Goal: Task Accomplishment & Management: Manage account settings

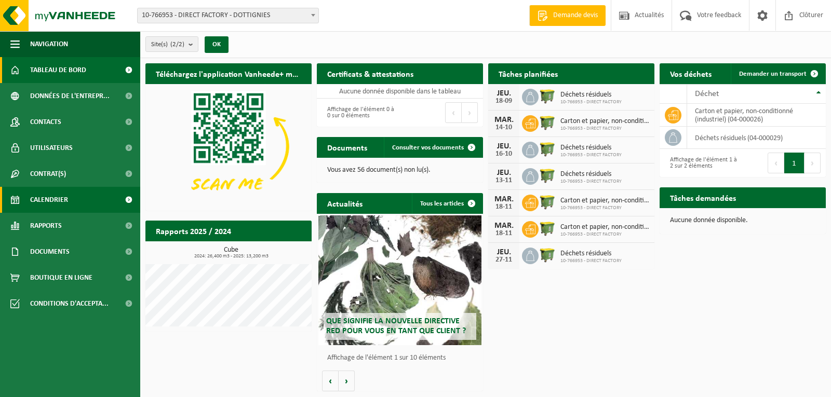
click at [36, 200] on span "Calendrier" at bounding box center [49, 200] width 38 height 26
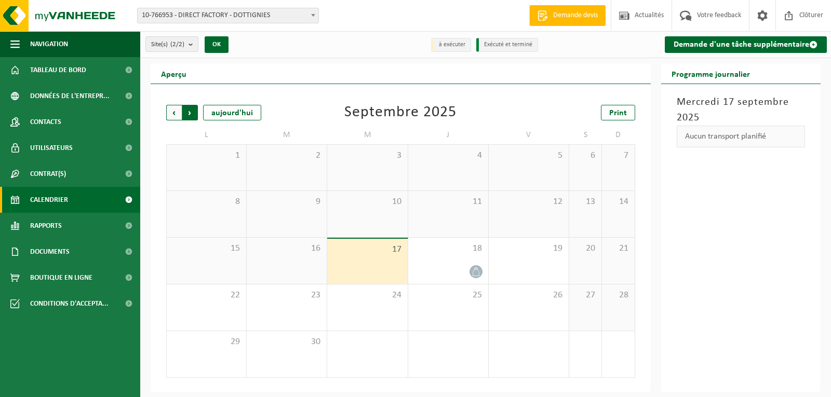
click at [170, 113] on span "Précédent" at bounding box center [174, 113] width 16 height 16
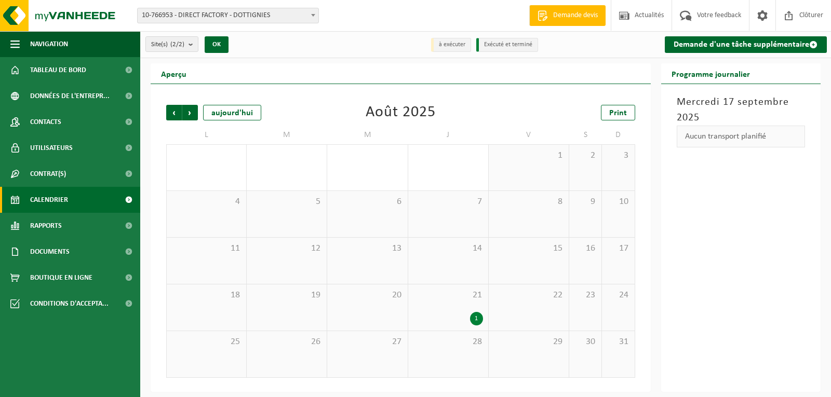
click at [436, 315] on div "1" at bounding box center [448, 319] width 70 height 14
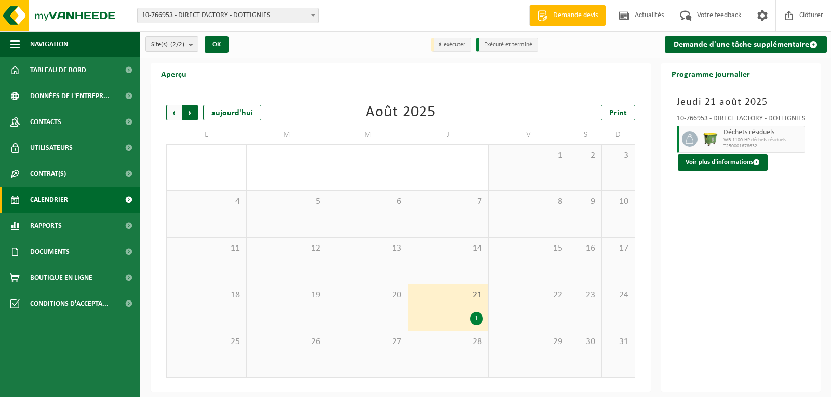
click at [178, 113] on span "Précédent" at bounding box center [174, 113] width 16 height 16
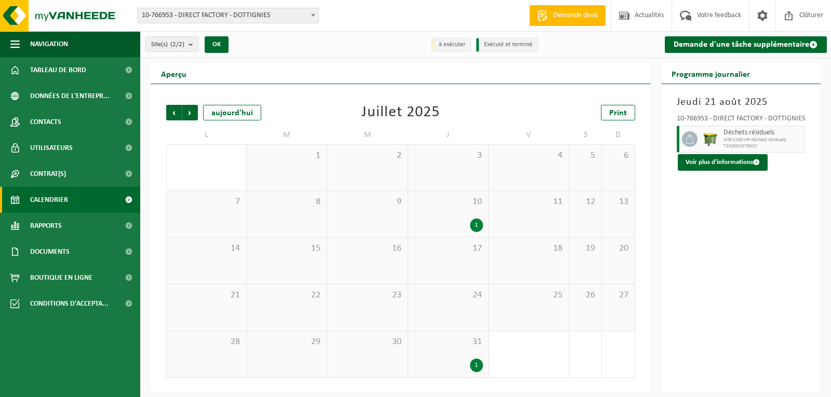
click at [446, 217] on div "10 1" at bounding box center [448, 214] width 80 height 46
click at [465, 226] on div "1" at bounding box center [448, 226] width 70 height 14
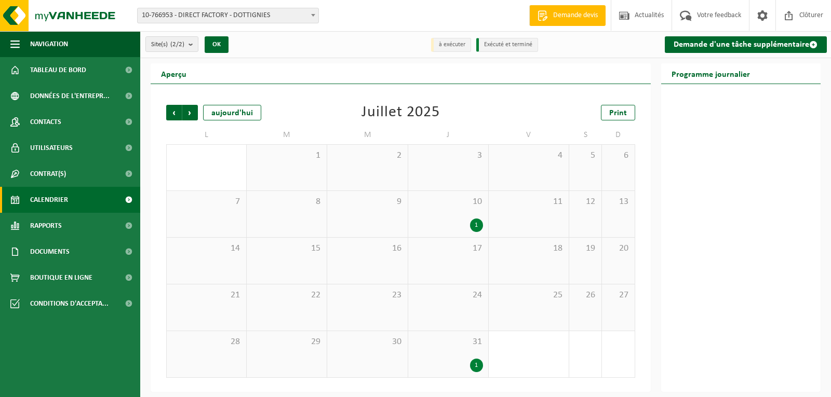
click at [463, 229] on div "1" at bounding box center [448, 226] width 70 height 14
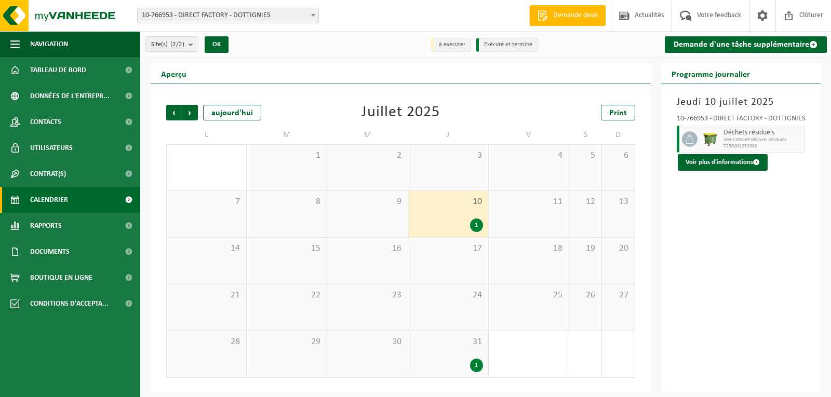
click at [456, 216] on div "10 1" at bounding box center [448, 214] width 80 height 46
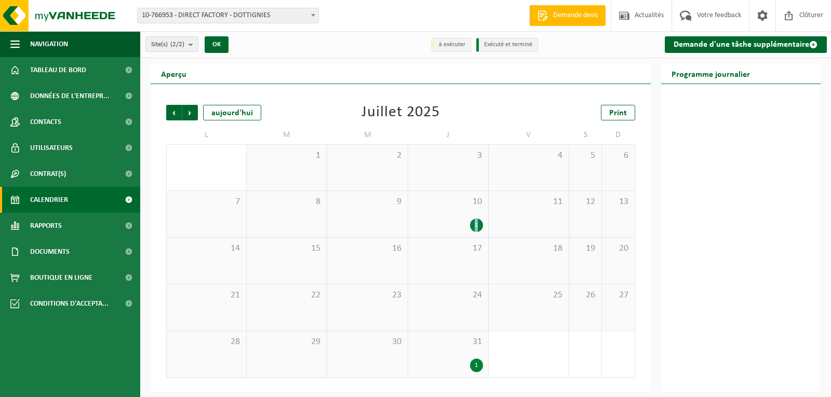
click at [456, 216] on div "10 1" at bounding box center [448, 214] width 80 height 46
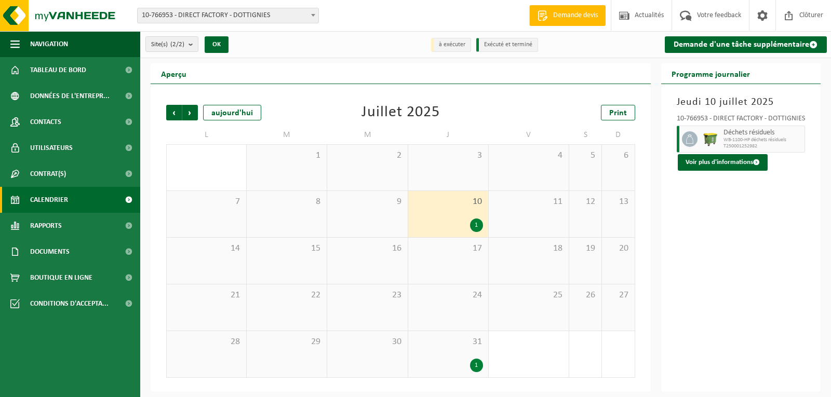
click at [471, 363] on div "1" at bounding box center [476, 366] width 13 height 14
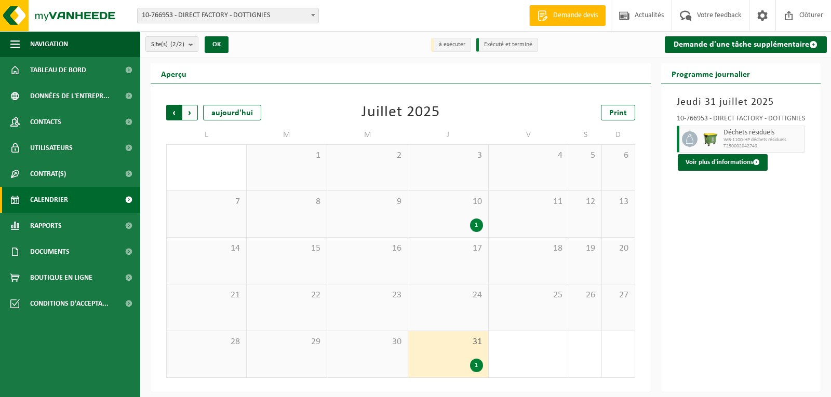
click at [188, 109] on span "Suivant" at bounding box center [190, 113] width 16 height 16
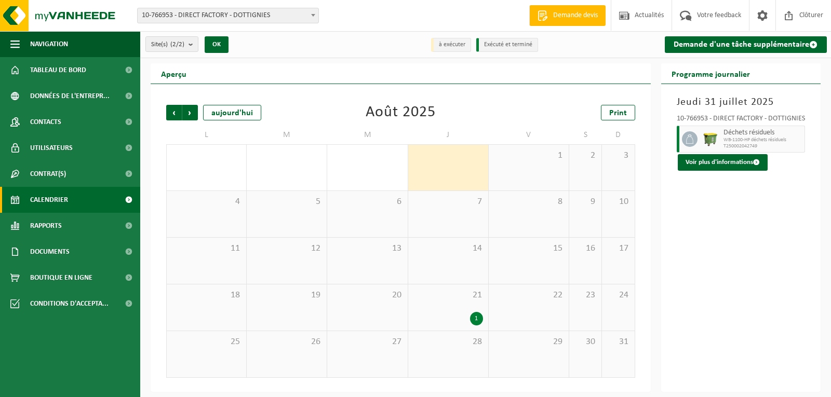
click at [188, 109] on span "Suivant" at bounding box center [190, 113] width 16 height 16
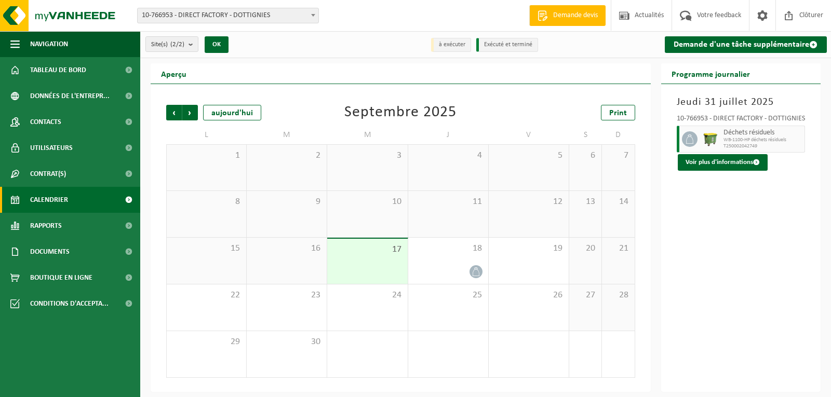
click at [450, 43] on li "à exécuter" at bounding box center [451, 45] width 40 height 14
click at [475, 43] on ul "à exécuter Exécuté et terminé" at bounding box center [486, 44] width 115 height 21
click at [186, 111] on span "Suivant" at bounding box center [190, 113] width 16 height 16
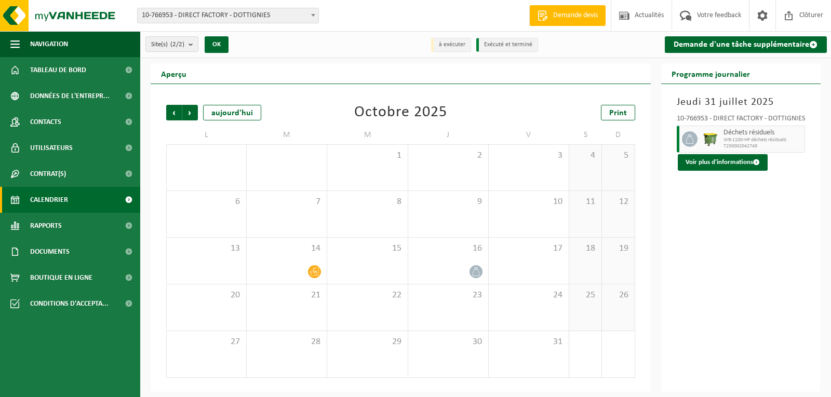
click at [186, 111] on span "Suivant" at bounding box center [190, 113] width 16 height 16
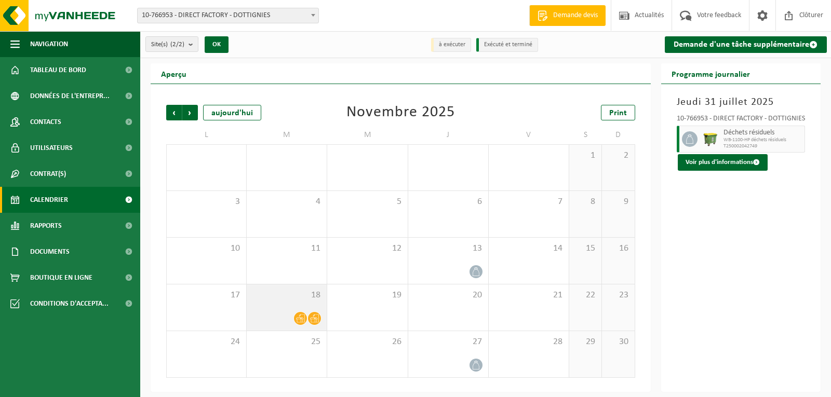
click at [291, 316] on div at bounding box center [287, 319] width 70 height 14
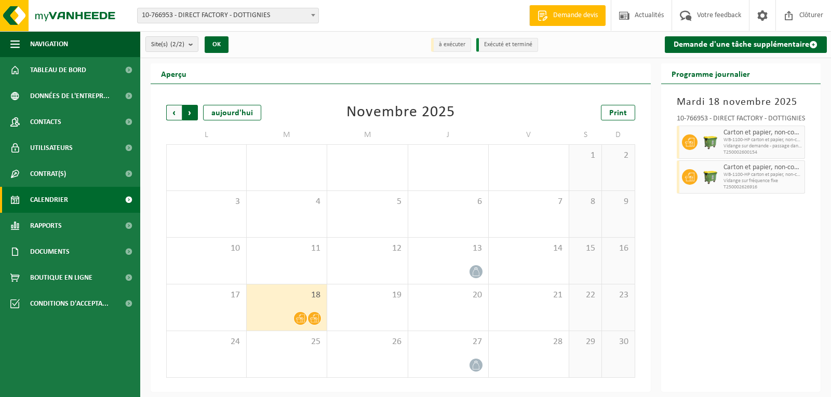
click at [177, 113] on span "Précédent" at bounding box center [174, 113] width 16 height 16
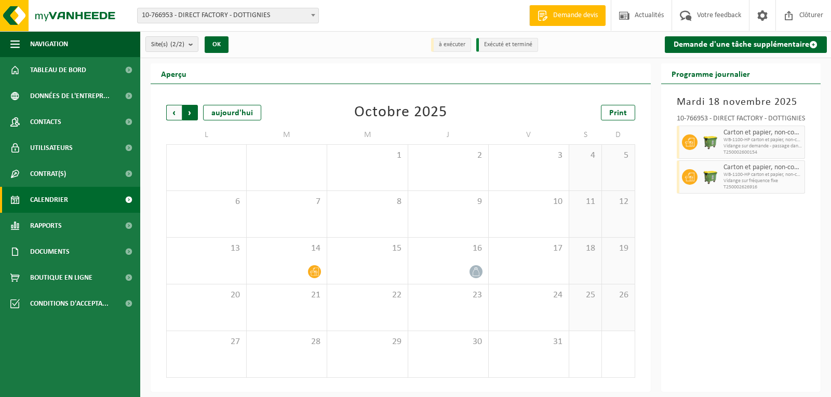
click at [175, 114] on span "Précédent" at bounding box center [174, 113] width 16 height 16
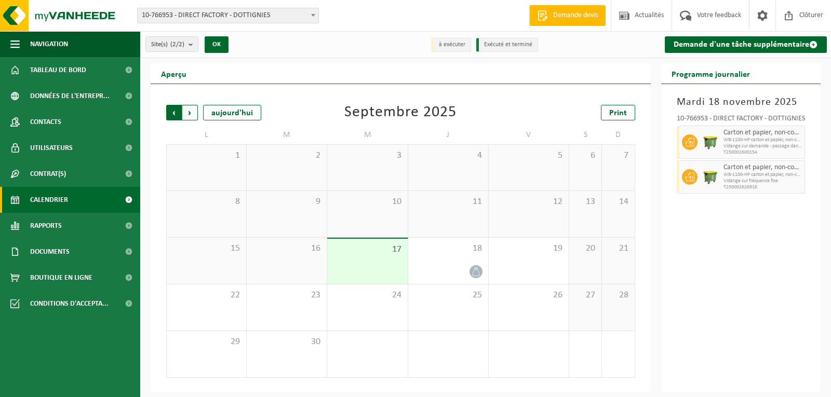
click at [192, 117] on span "Suivant" at bounding box center [190, 113] width 16 height 16
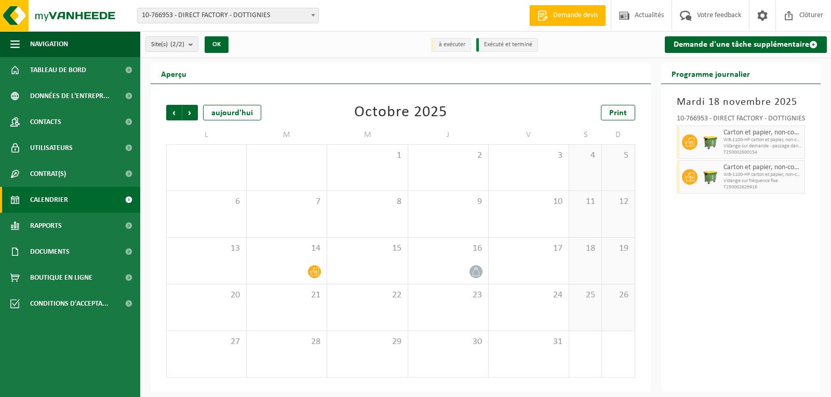
click at [192, 117] on span "Suivant" at bounding box center [190, 113] width 16 height 16
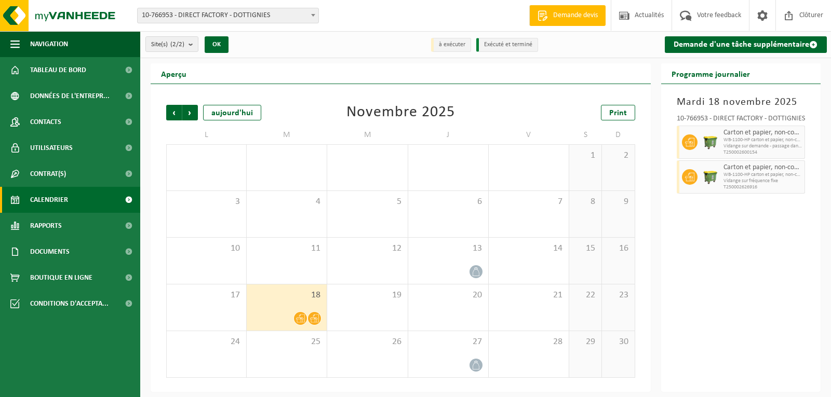
click at [192, 117] on span "Suivant" at bounding box center [190, 113] width 16 height 16
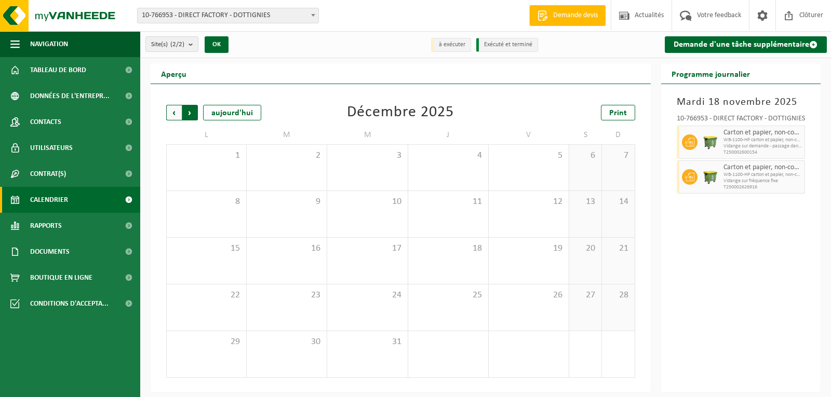
click at [168, 108] on span "Précédent" at bounding box center [174, 113] width 16 height 16
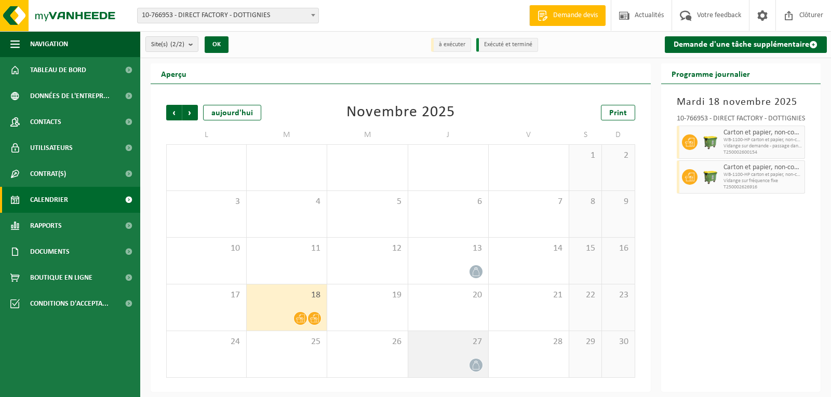
click at [476, 347] on div "27" at bounding box center [448, 354] width 80 height 46
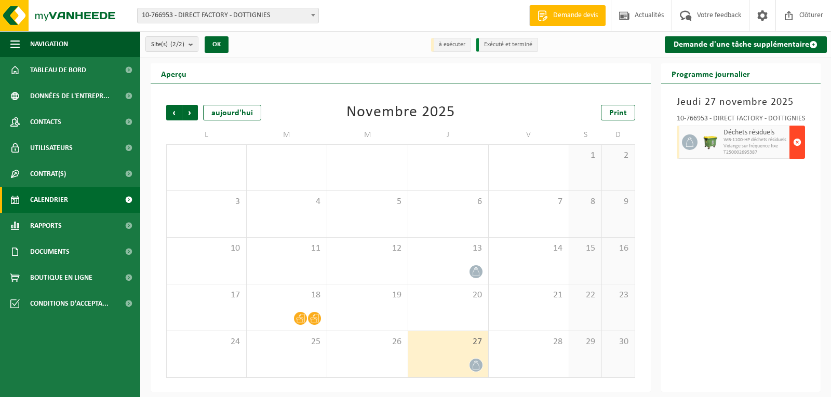
click at [799, 141] on span "button" at bounding box center [797, 142] width 8 height 21
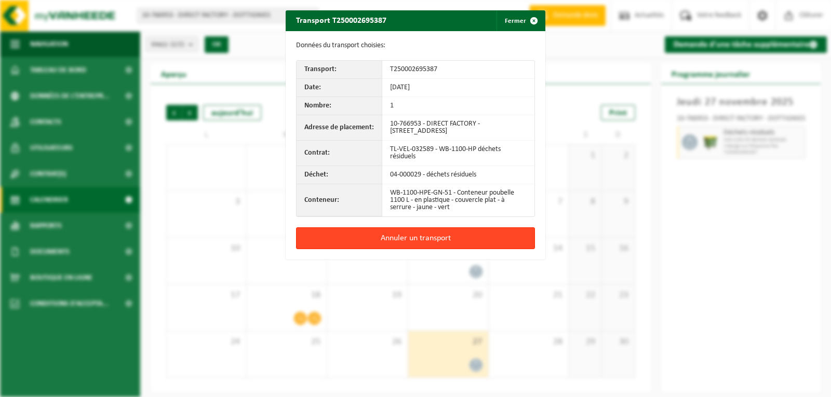
click at [395, 235] on button "Annuler un transport" at bounding box center [415, 239] width 239 height 22
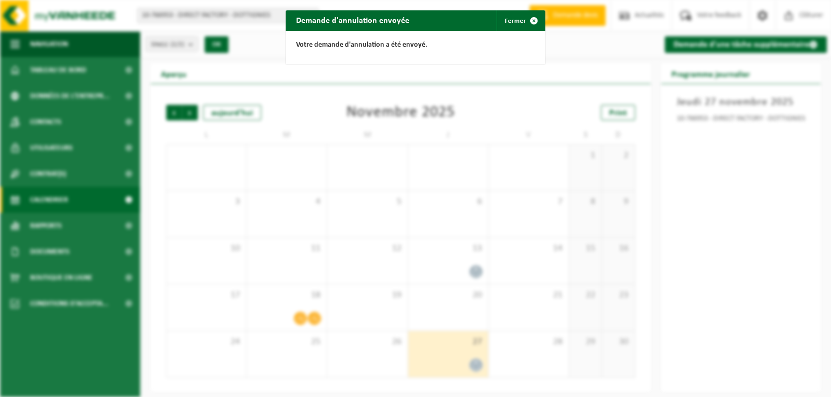
click at [320, 305] on div "Demande d'annulation envoyée Fermer Votre demande d'annulation a été envoyé." at bounding box center [415, 198] width 831 height 397
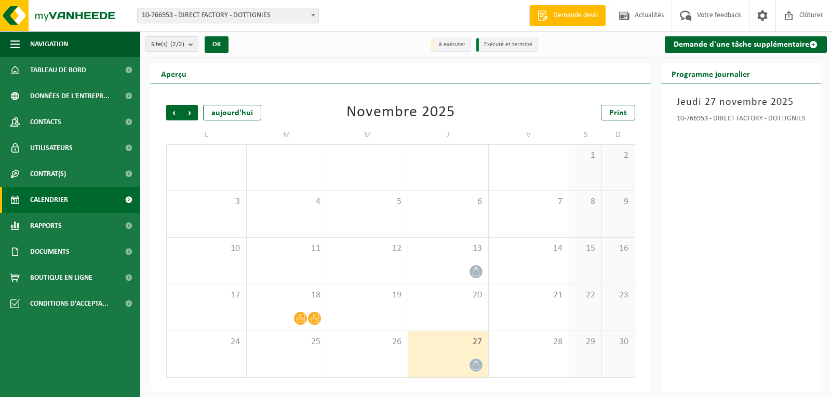
click at [320, 305] on div "18" at bounding box center [287, 308] width 80 height 46
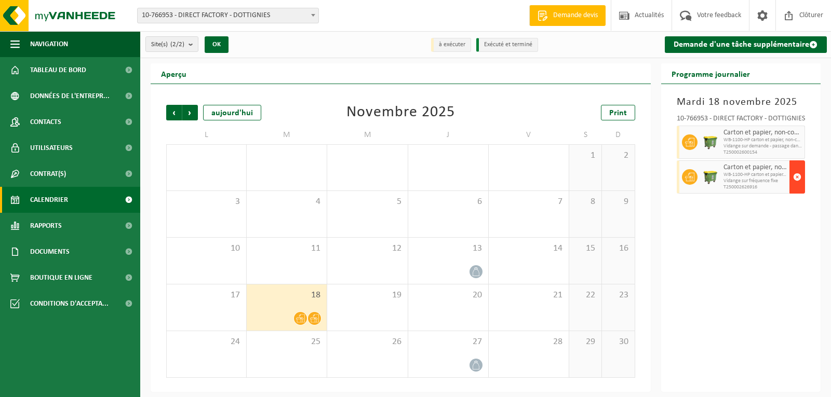
click at [795, 165] on button "button" at bounding box center [798, 177] width 16 height 33
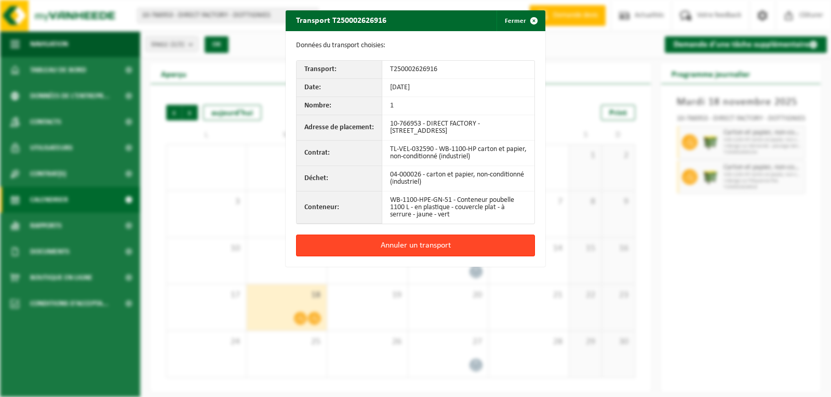
click at [460, 246] on button "Annuler un transport" at bounding box center [415, 246] width 239 height 22
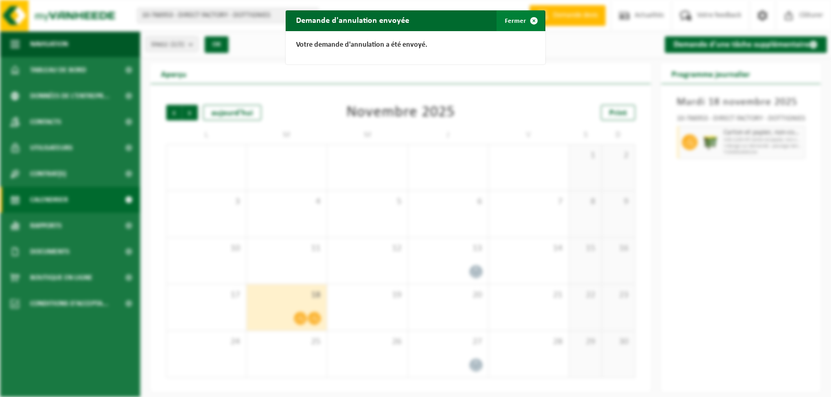
click at [535, 19] on span "button" at bounding box center [534, 20] width 21 height 21
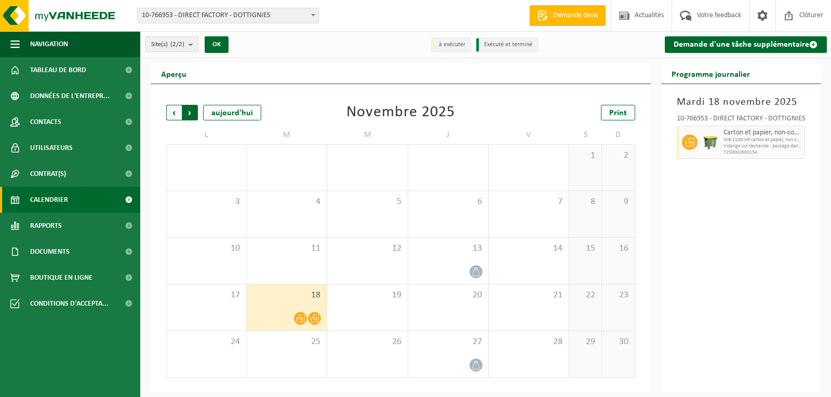
click at [167, 114] on span "Précédent" at bounding box center [174, 113] width 16 height 16
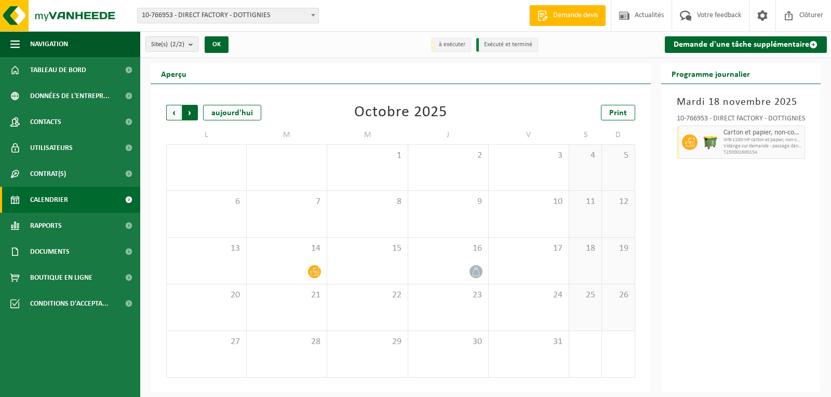
click at [169, 114] on span "Précédent" at bounding box center [174, 113] width 16 height 16
